Goal: Use online tool/utility: Use online tool/utility

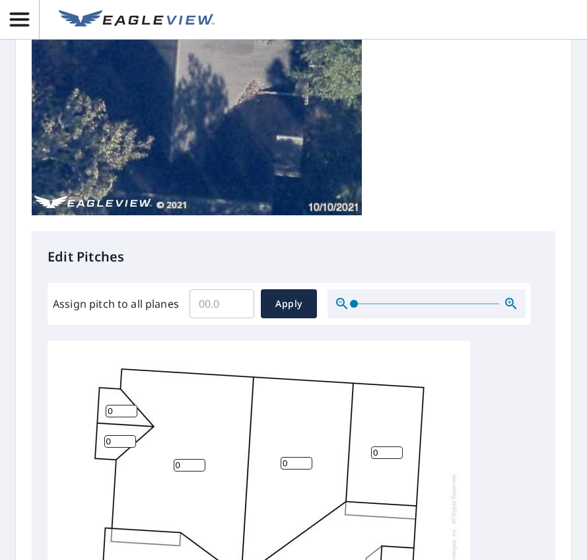
scroll to position [330, 0]
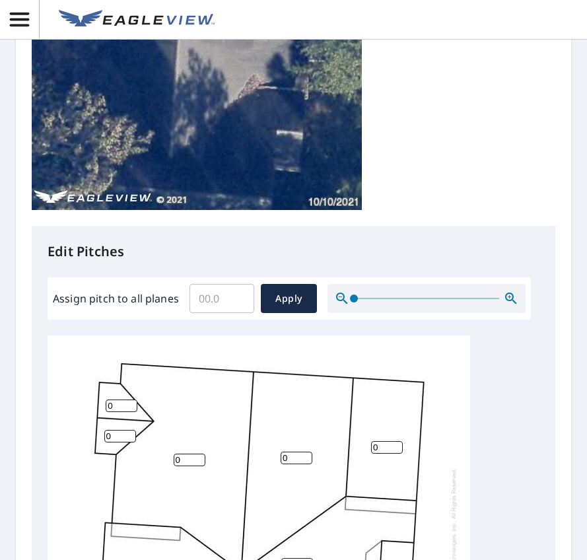
click at [197, 299] on input "Assign pitch to all planes" at bounding box center [221, 298] width 65 height 37
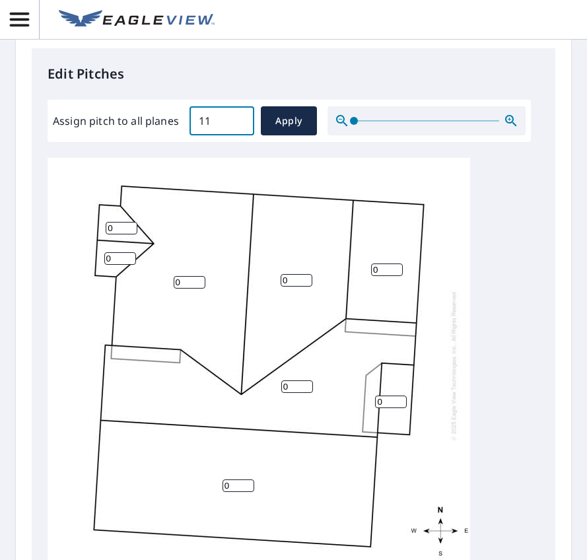
scroll to position [528, 0]
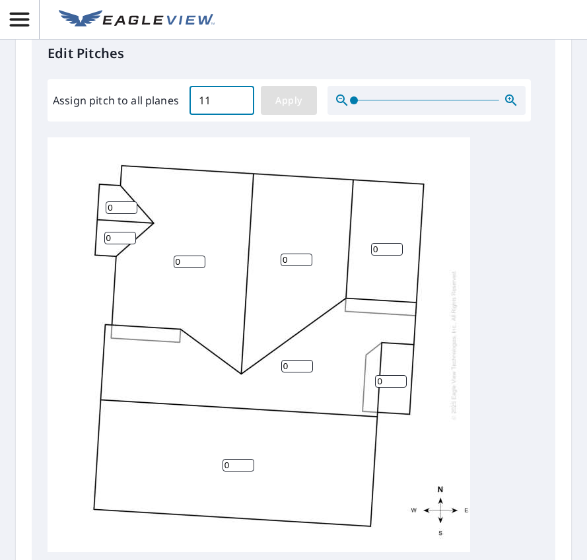
type input "11"
click at [310, 108] on button "Apply" at bounding box center [289, 100] width 56 height 29
type input "11"
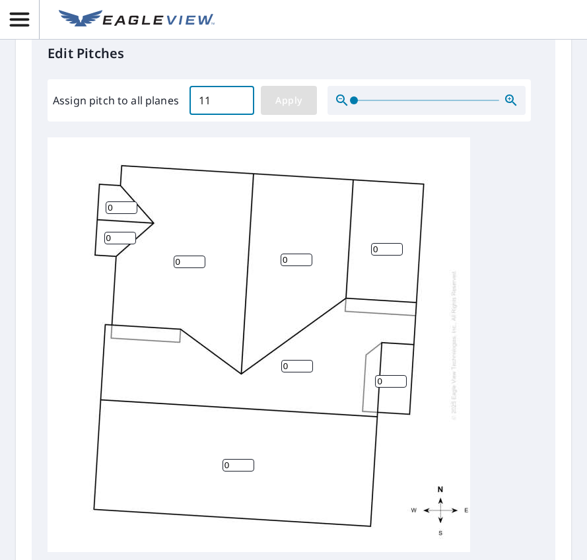
type input "11"
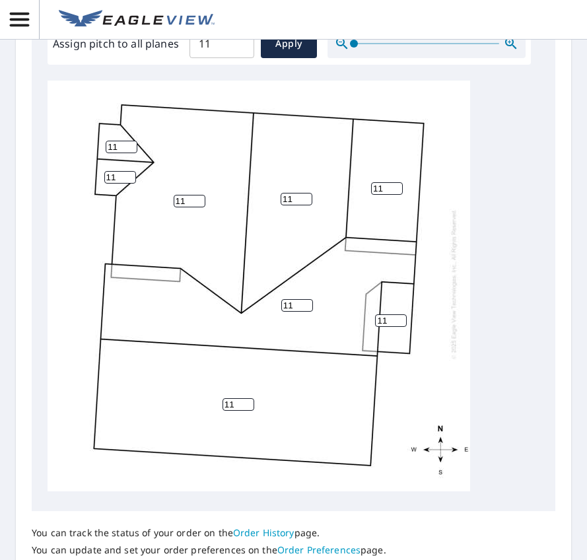
scroll to position [746, 0]
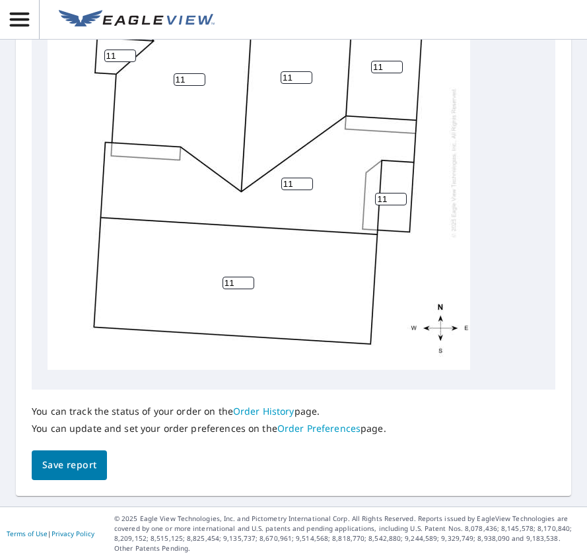
click at [77, 471] on span "Save report" at bounding box center [69, 465] width 54 height 17
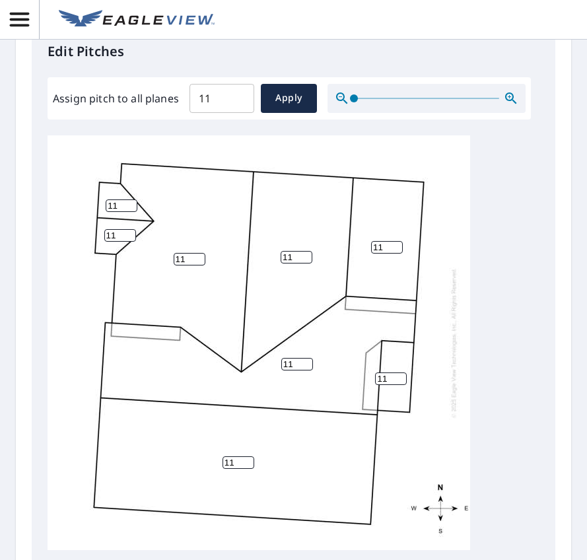
scroll to position [595, 0]
